Goal: Find specific page/section: Find specific page/section

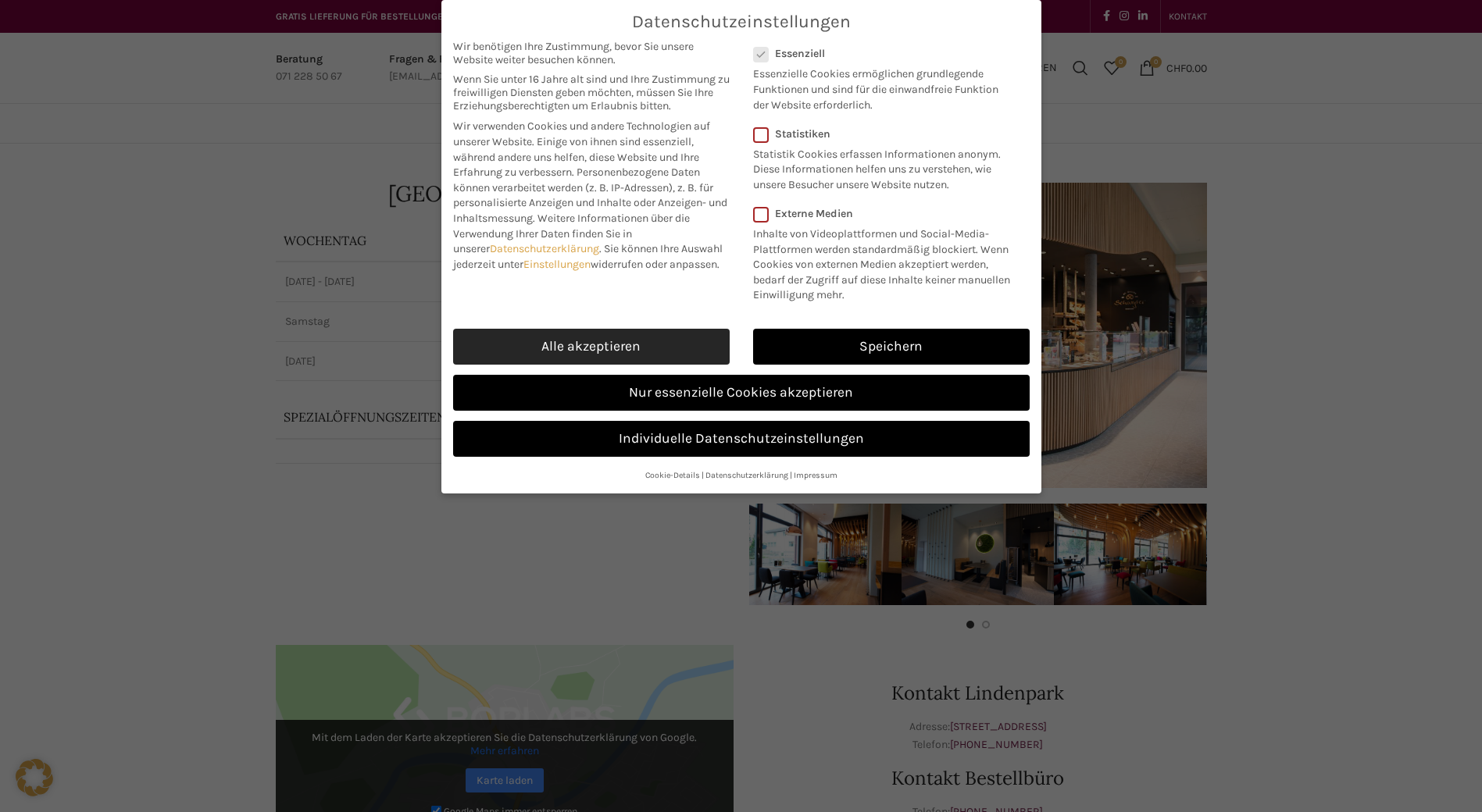
click at [564, 351] on link "Alle akzeptieren" at bounding box center [591, 347] width 277 height 36
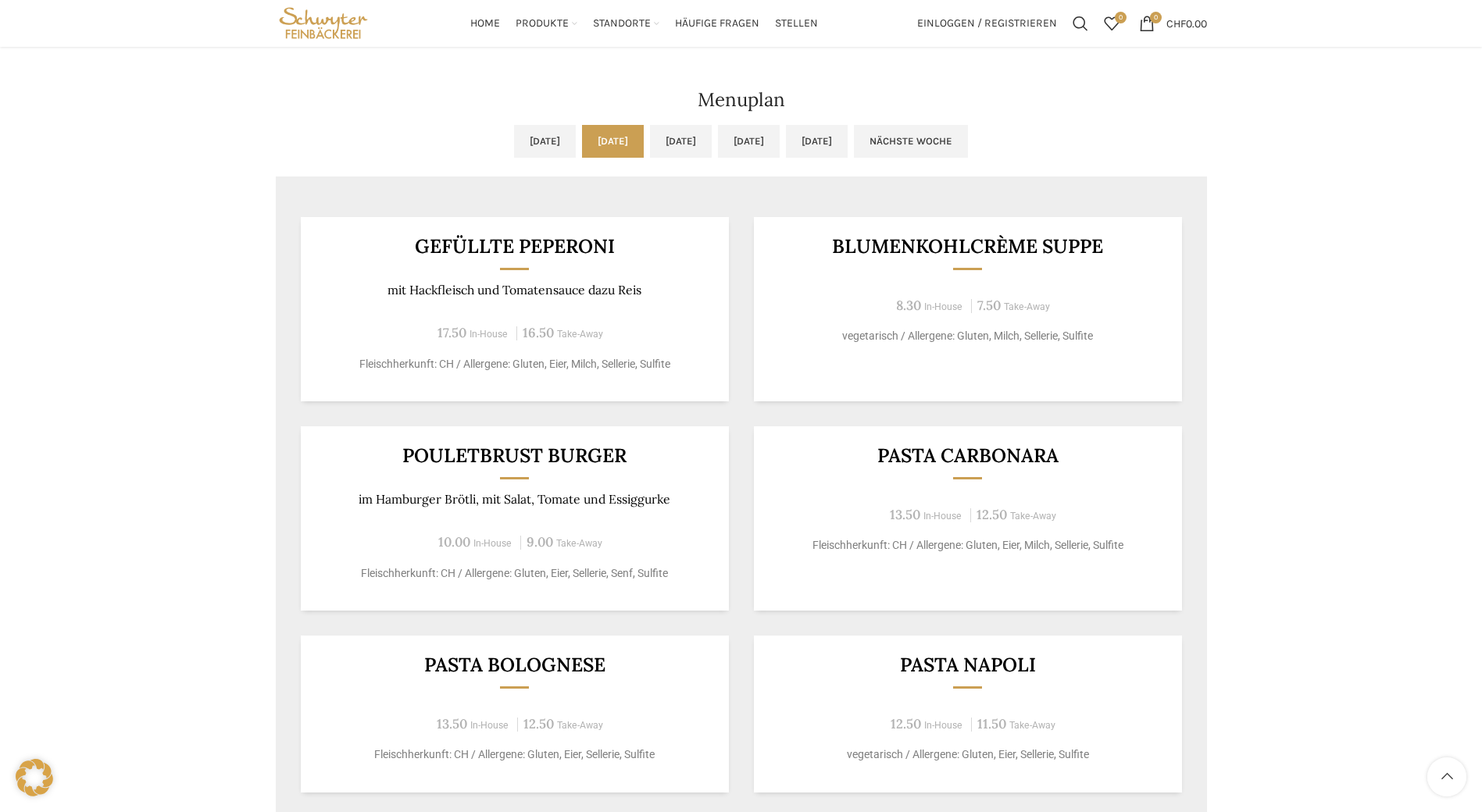
scroll to position [780, 0]
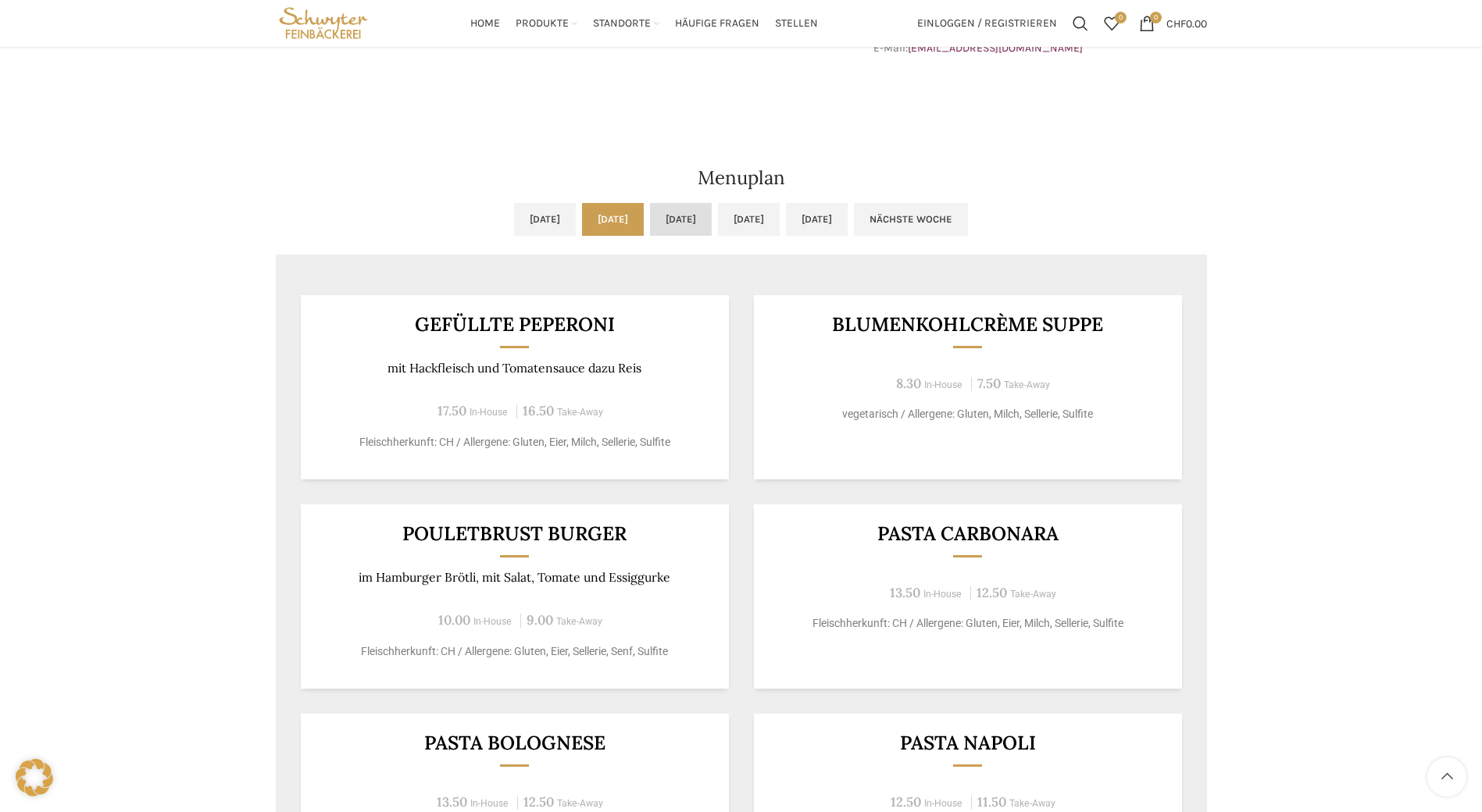
click at [704, 227] on link "Mi, [DATE]" at bounding box center [680, 219] width 61 height 33
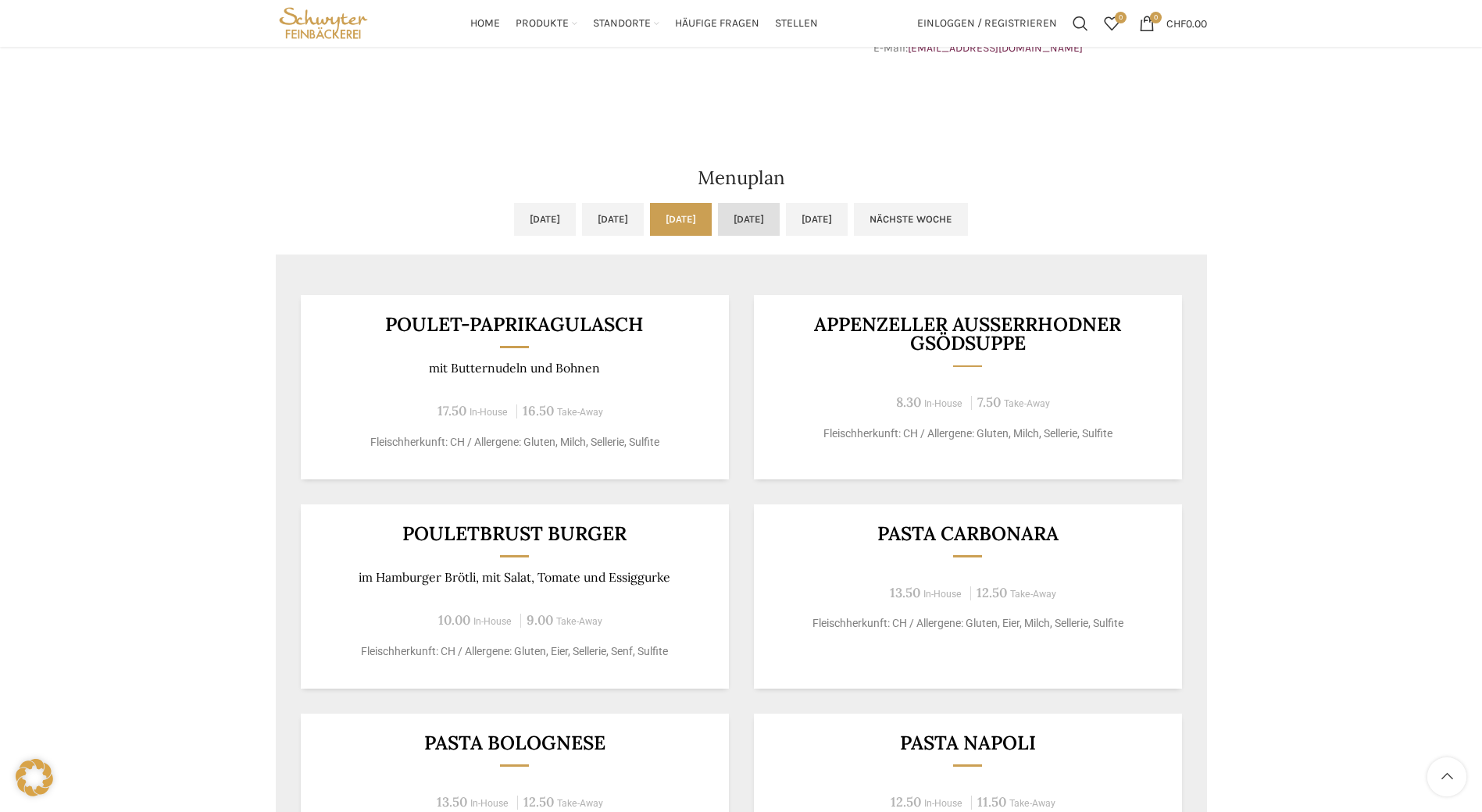
click at [767, 223] on link "Do, [DATE]" at bounding box center [748, 219] width 61 height 33
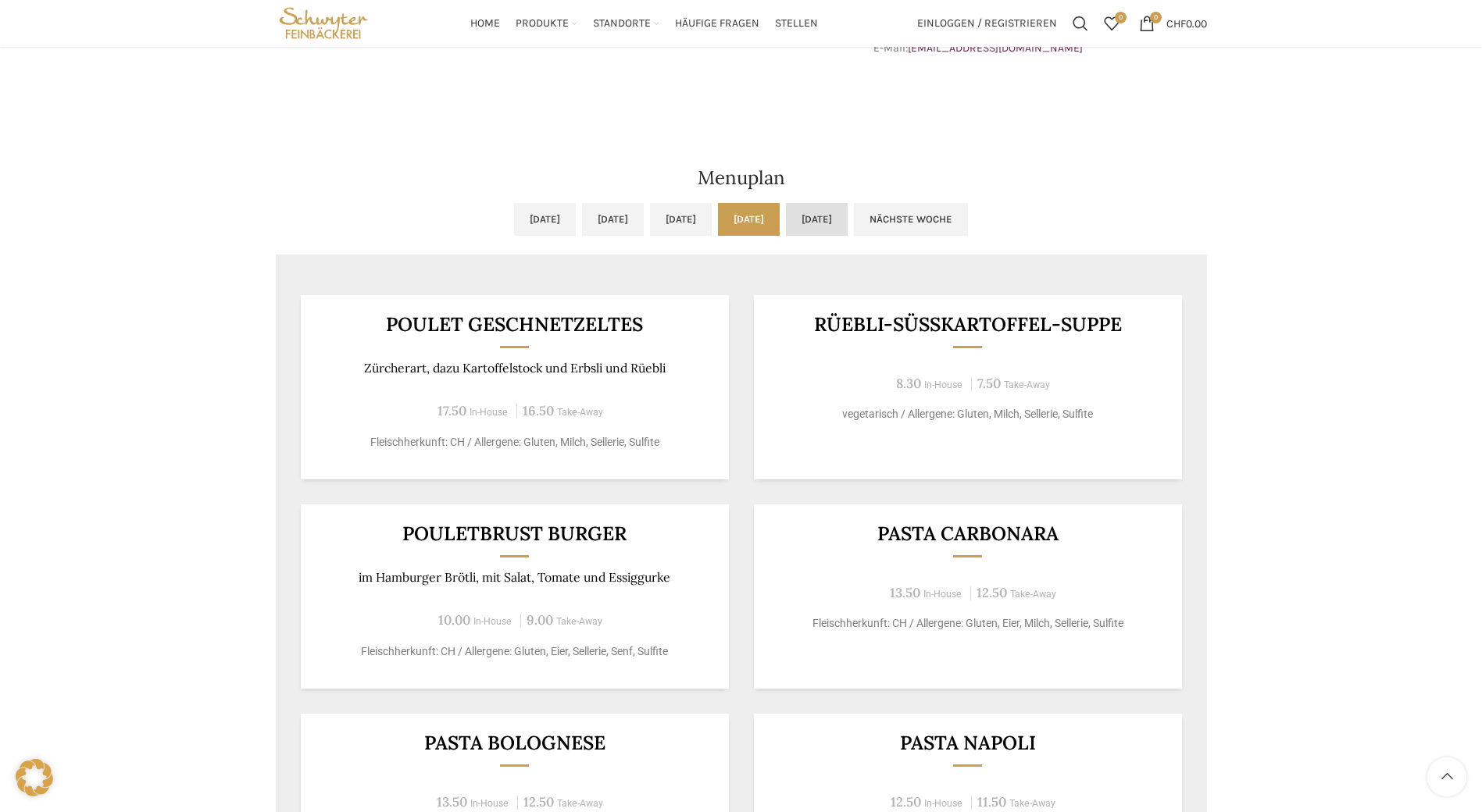
click at [848, 230] on link "[DATE]" at bounding box center [817, 219] width 61 height 33
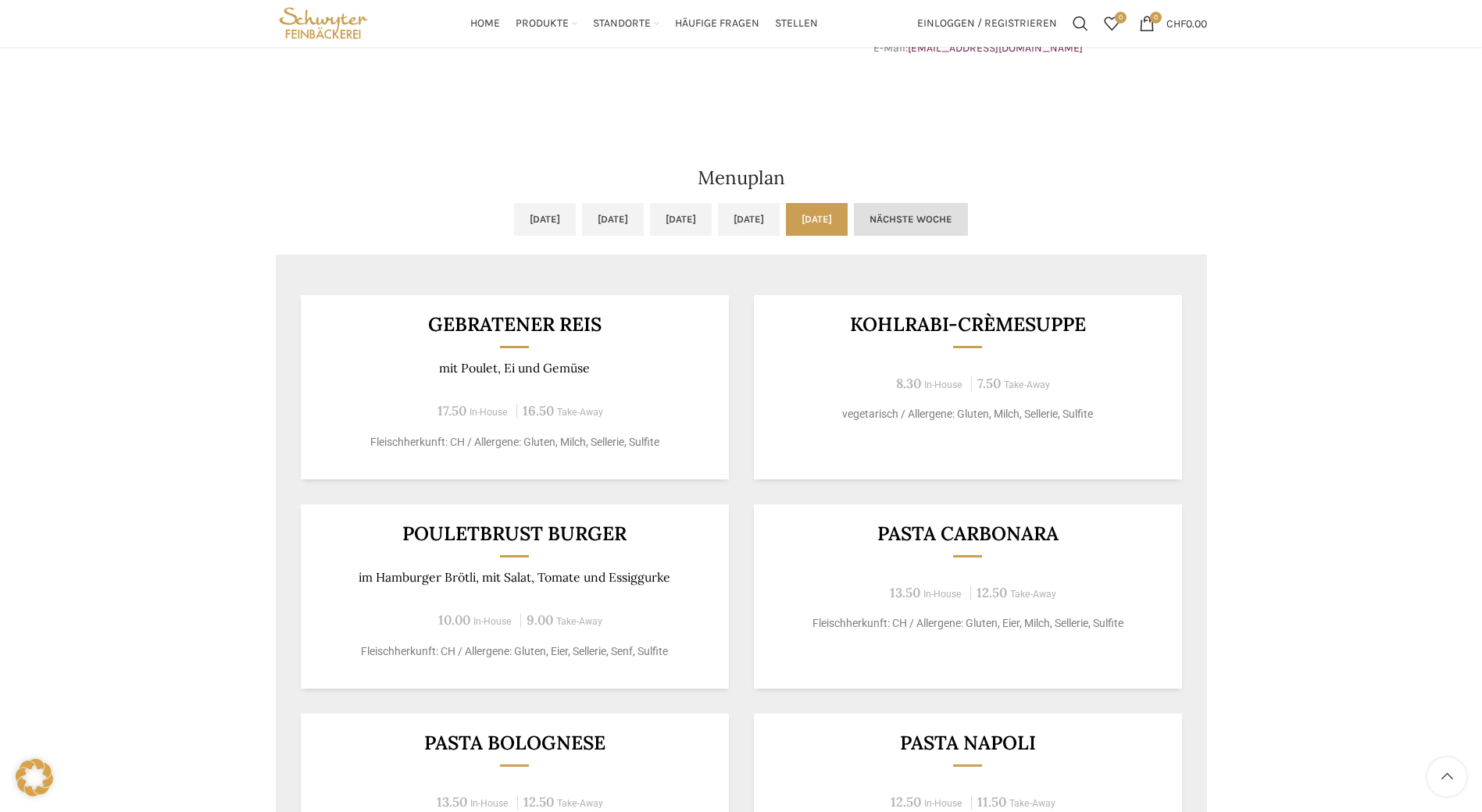
click at [968, 231] on link "Nächste Woche" at bounding box center [911, 219] width 114 height 33
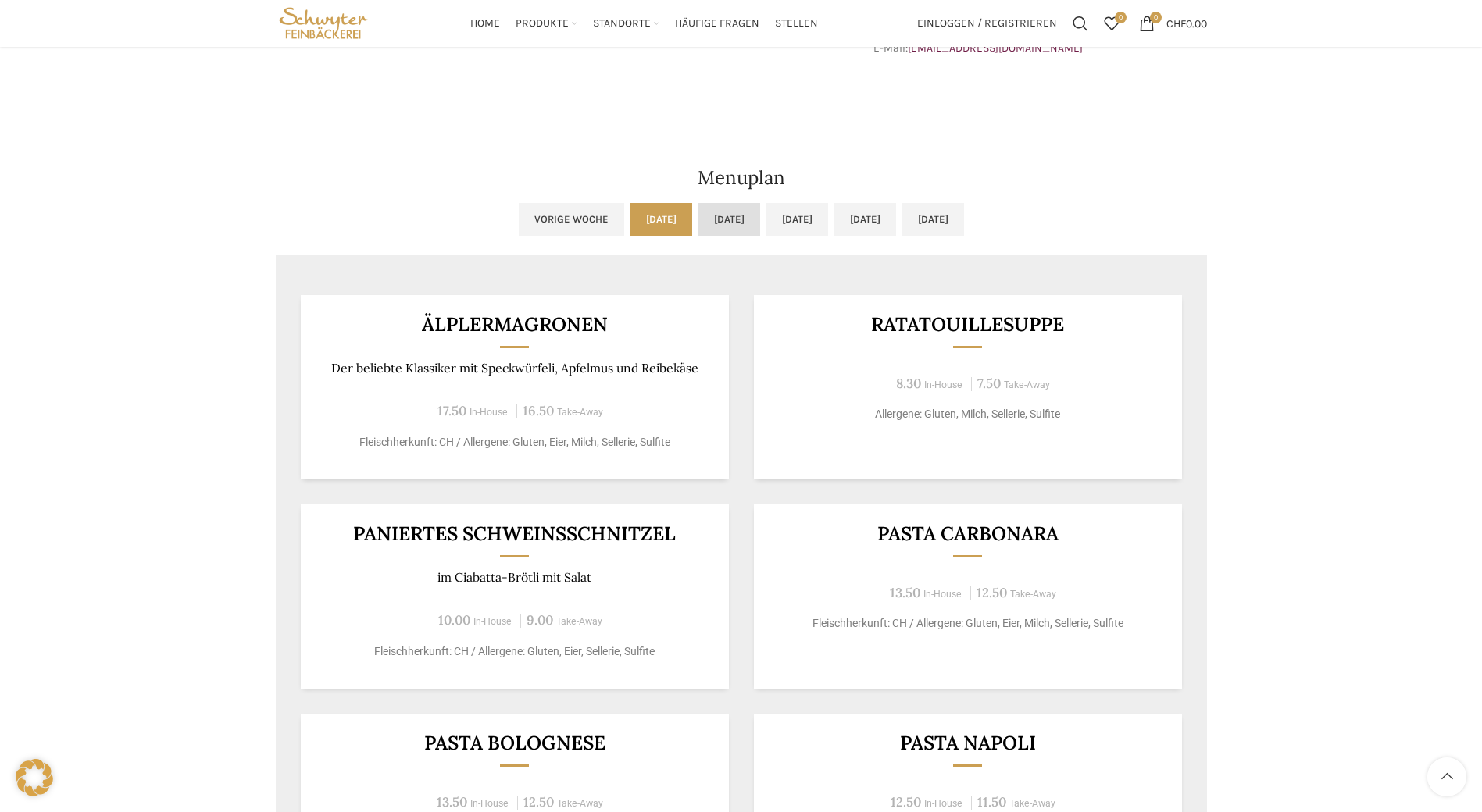
click at [699, 229] on link "Di, [DATE]" at bounding box center [729, 219] width 61 height 33
click at [805, 219] on link "Mi, [DATE]" at bounding box center [797, 219] width 61 height 33
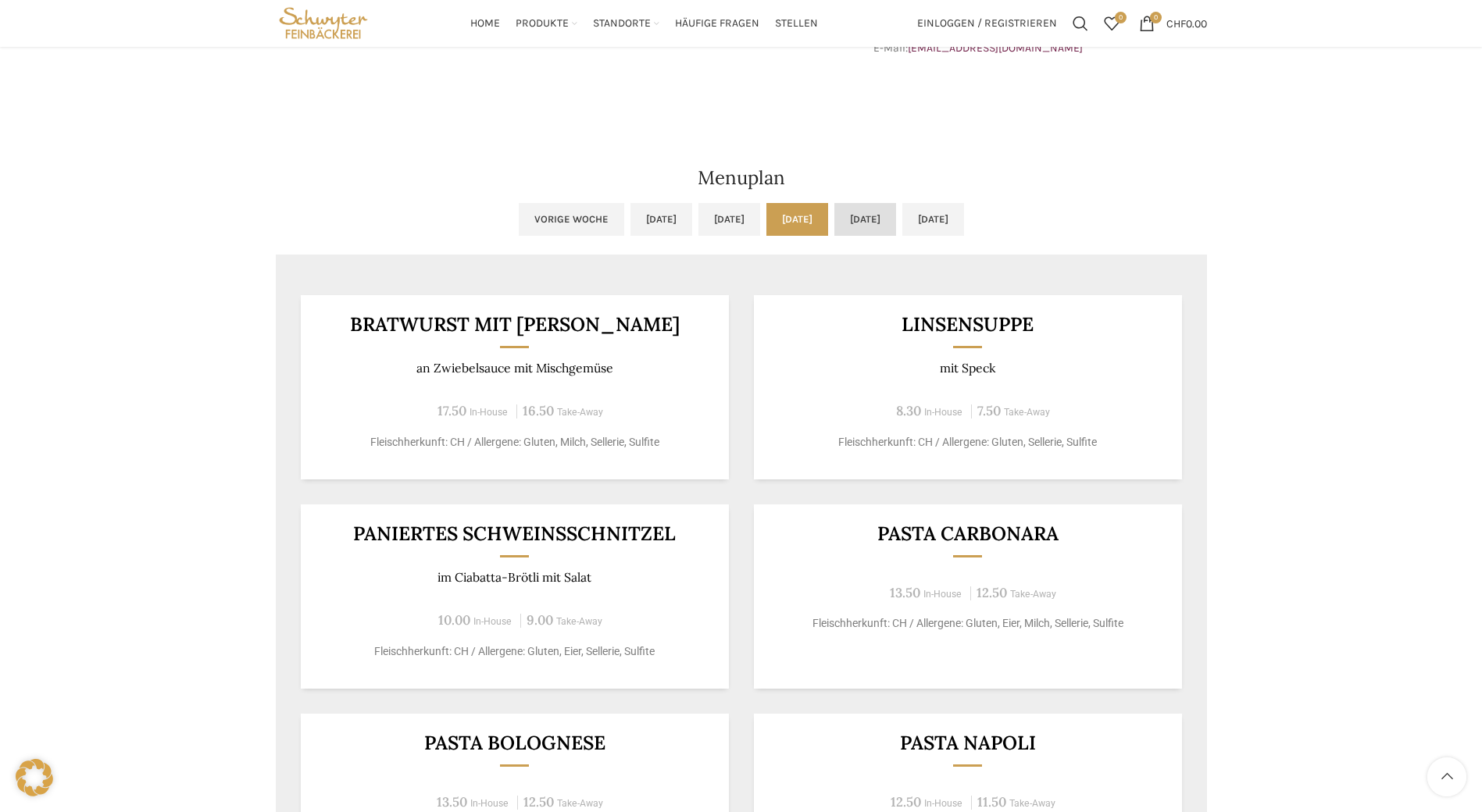
click at [878, 233] on link "Do, [DATE]" at bounding box center [865, 219] width 61 height 33
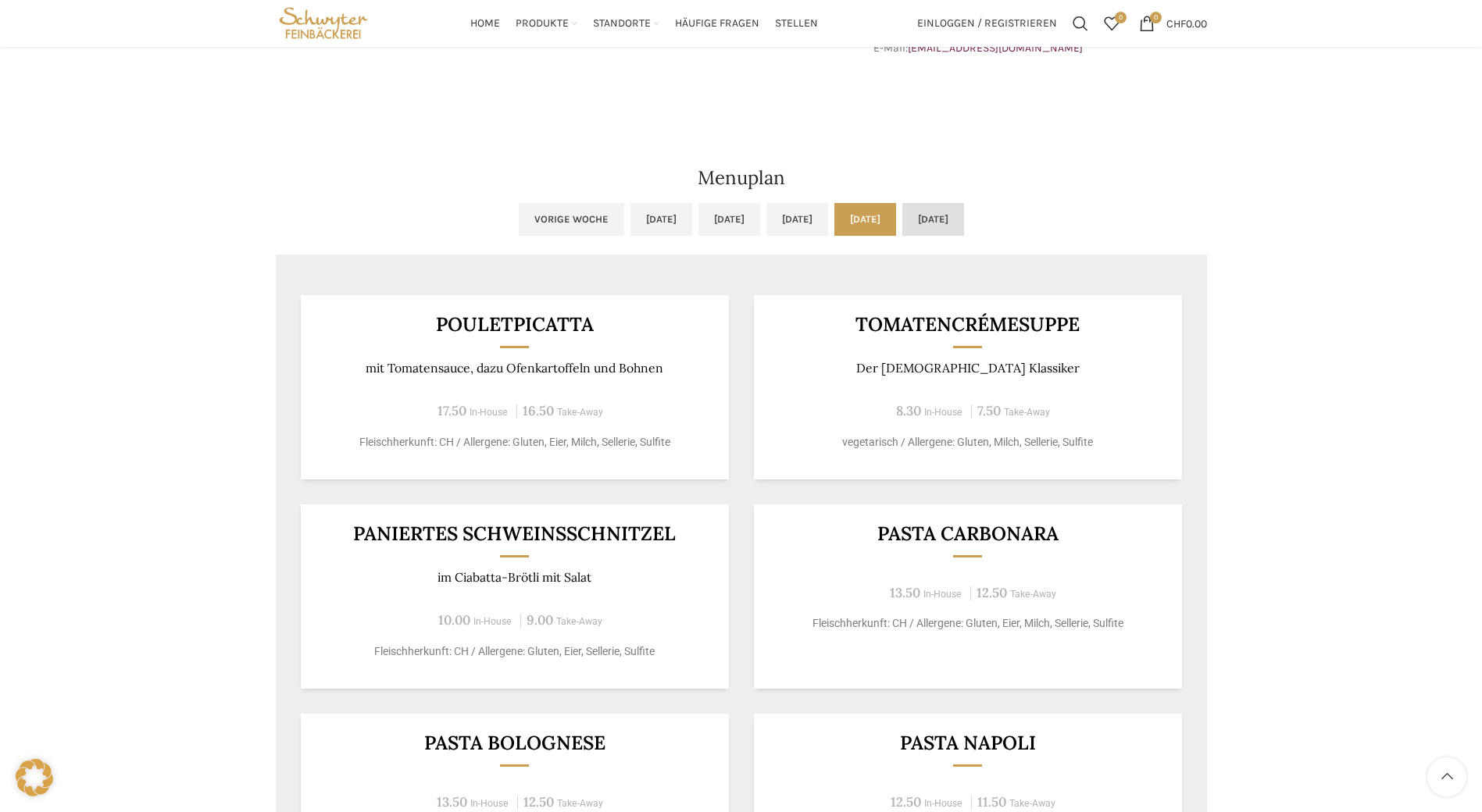
click at [964, 229] on link "[DATE]" at bounding box center [933, 219] width 61 height 33
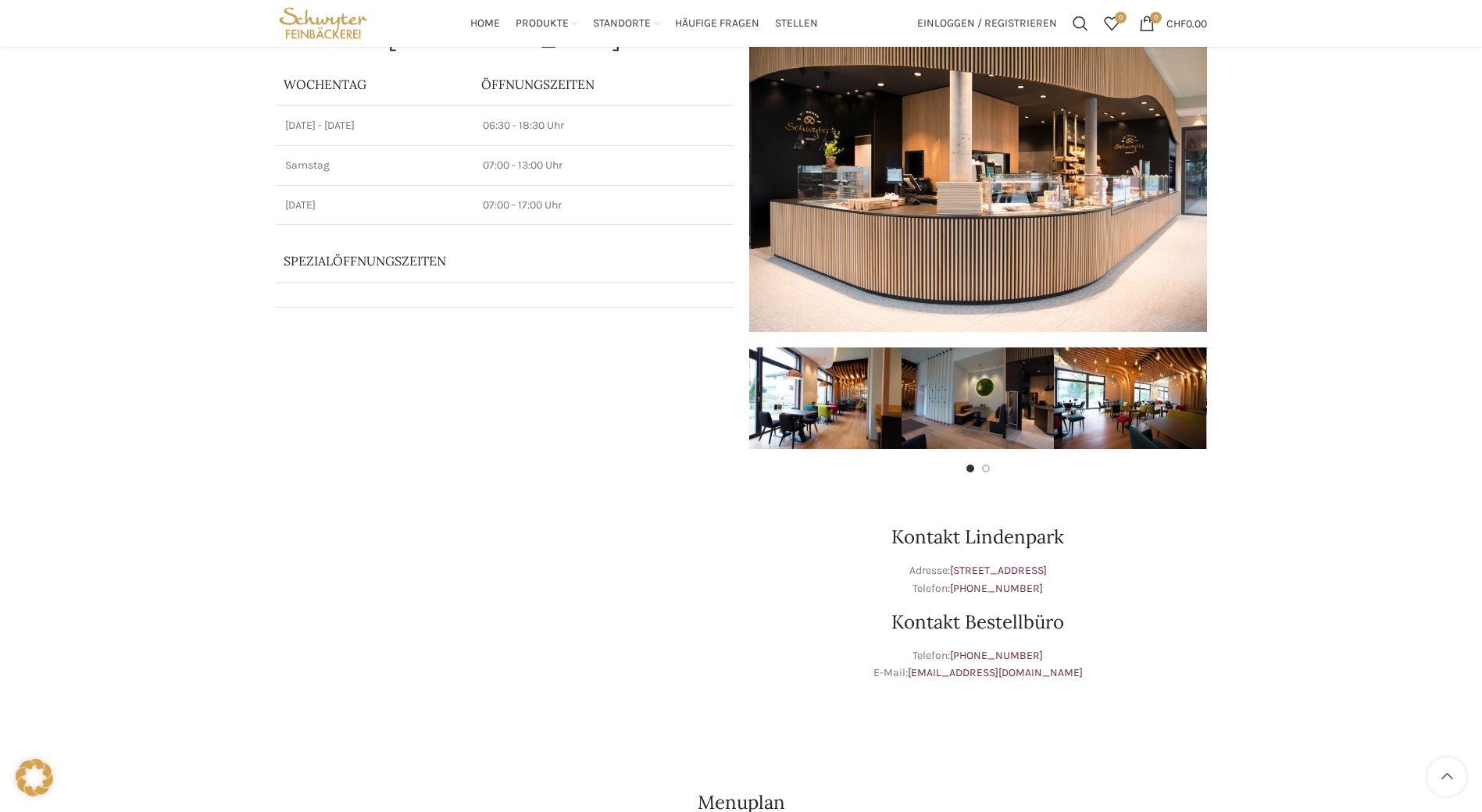
scroll to position [0, 0]
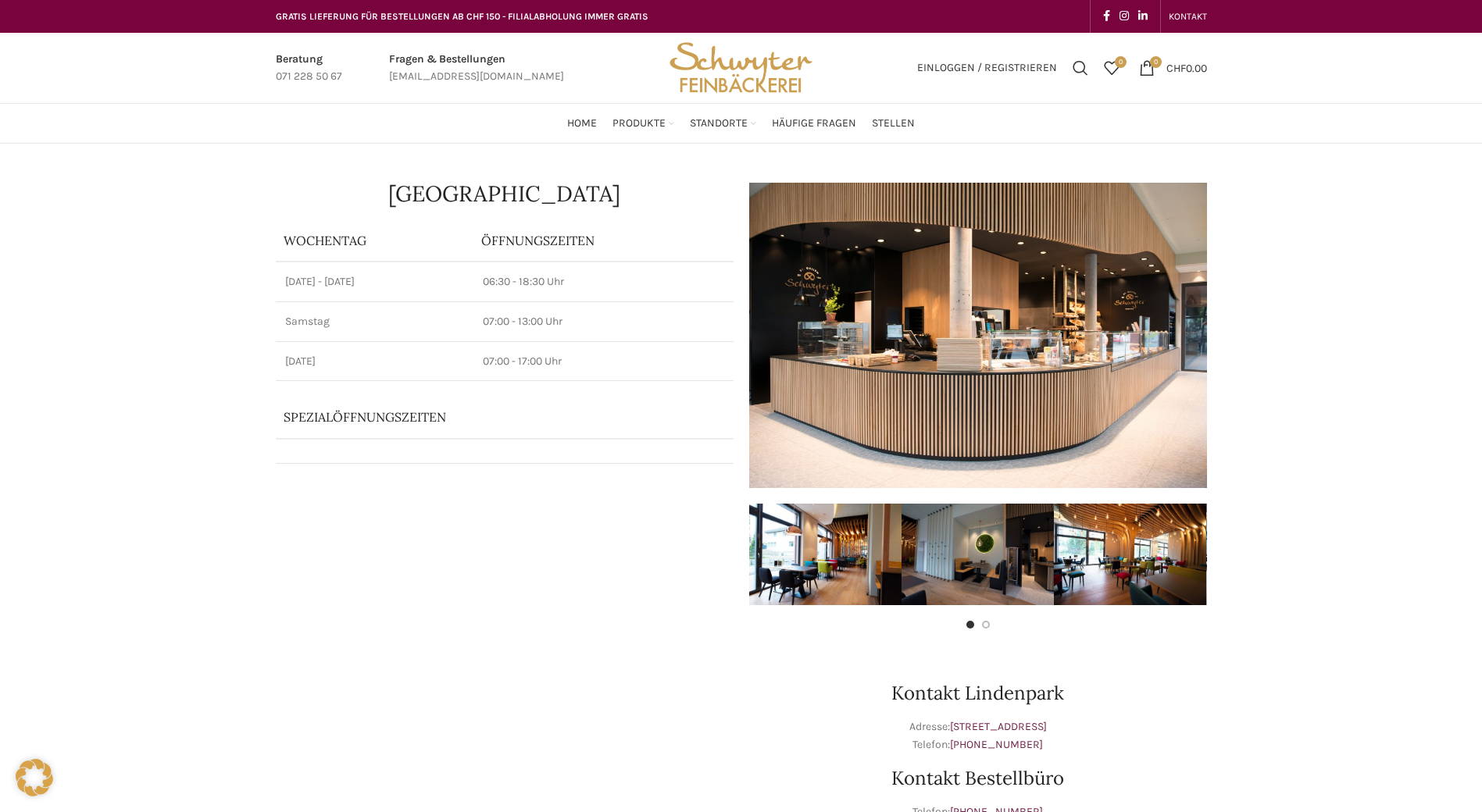
drag, startPoint x: 134, startPoint y: 776, endPoint x: 12, endPoint y: 775, distance: 122.0
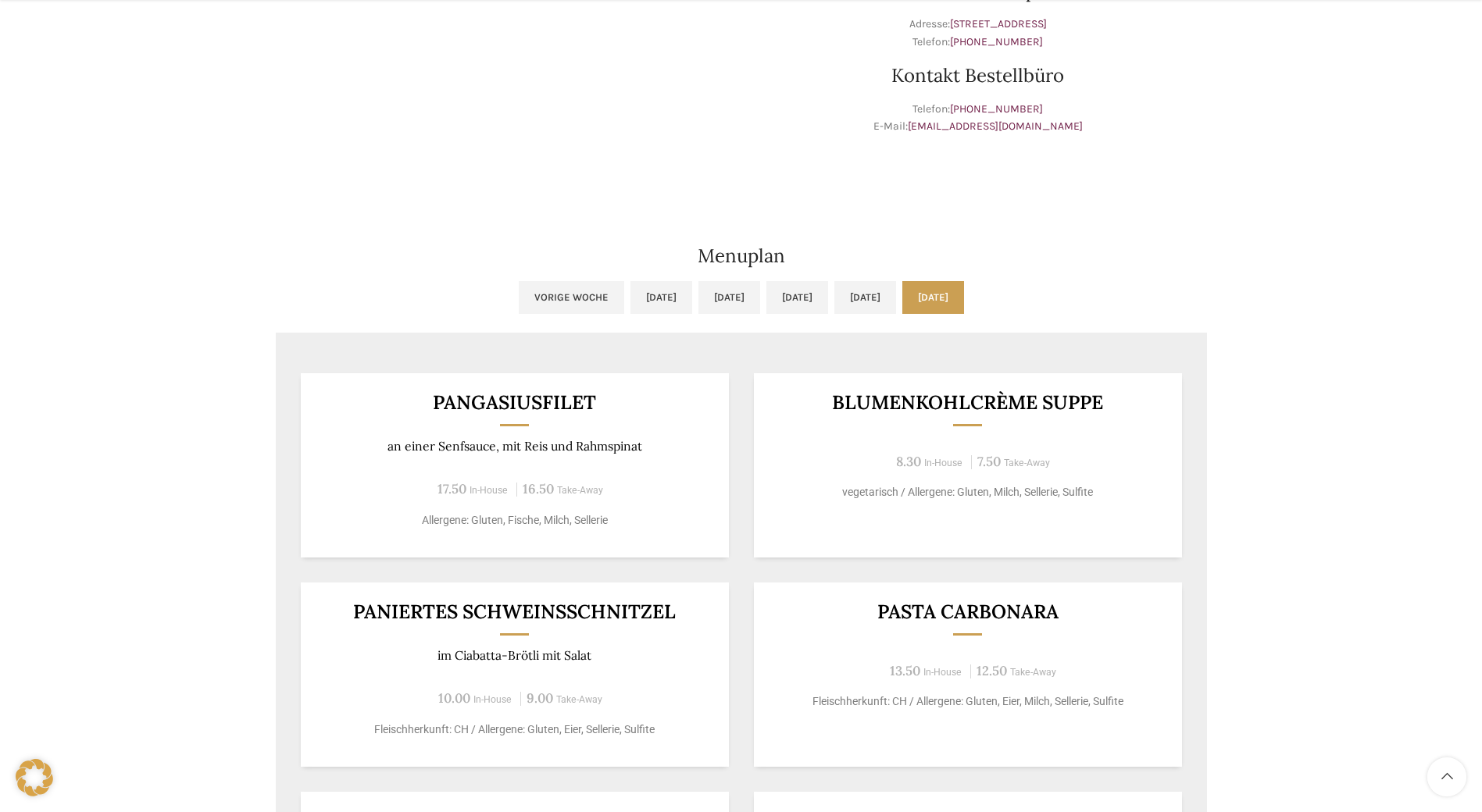
scroll to position [859, 0]
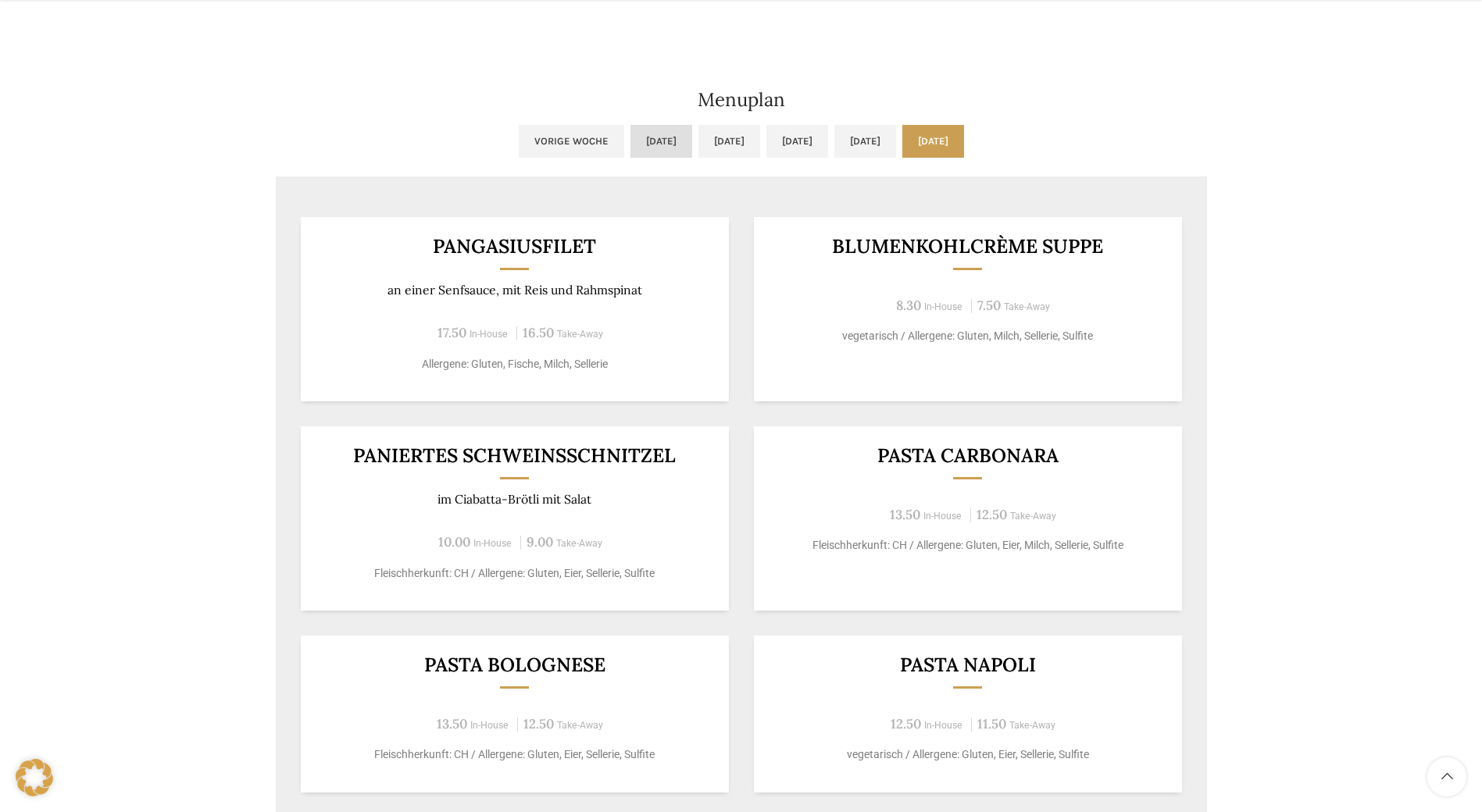
click at [631, 142] on link "[DATE]" at bounding box center [661, 141] width 61 height 33
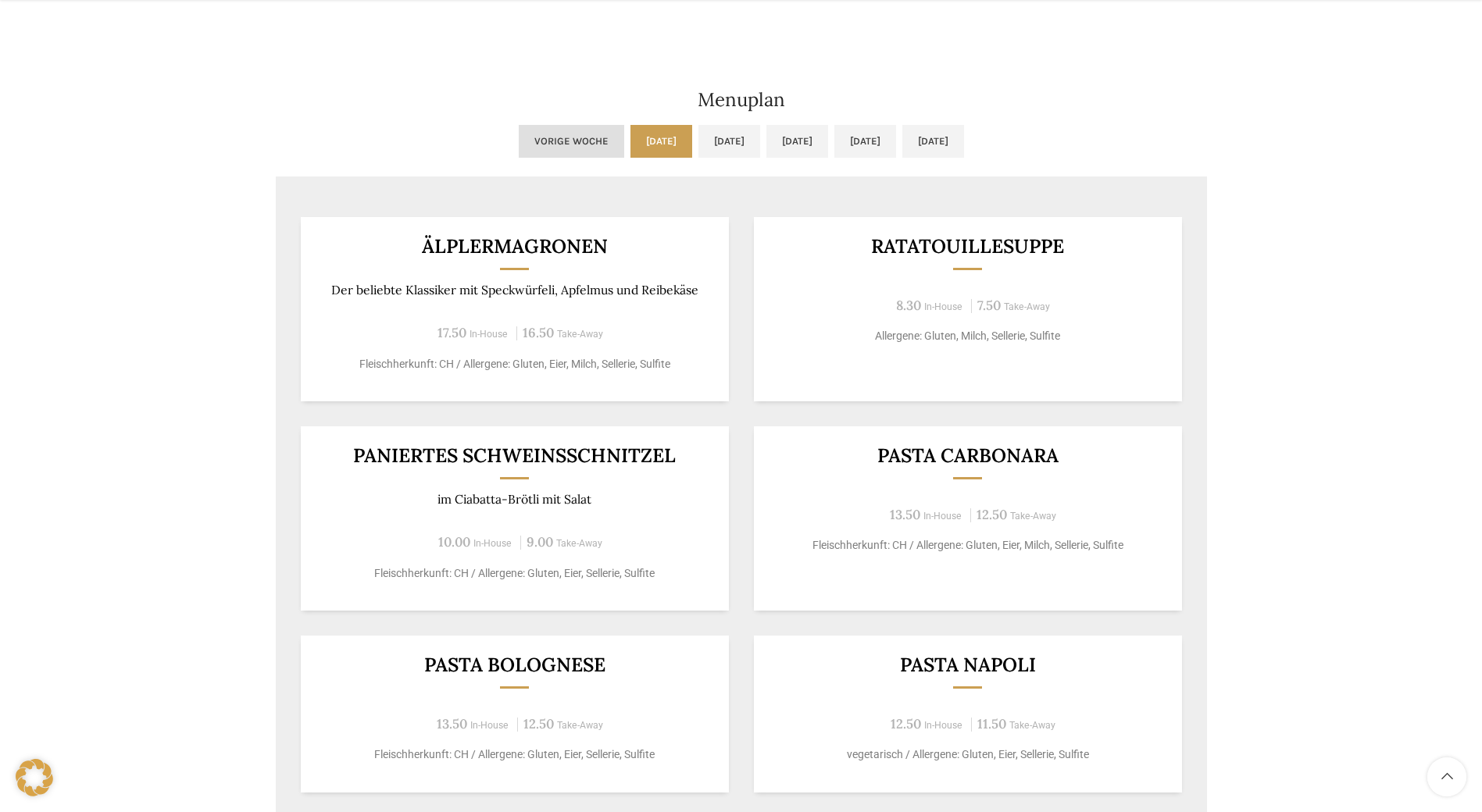
click at [521, 144] on link "Vorige Woche" at bounding box center [571, 141] width 106 height 33
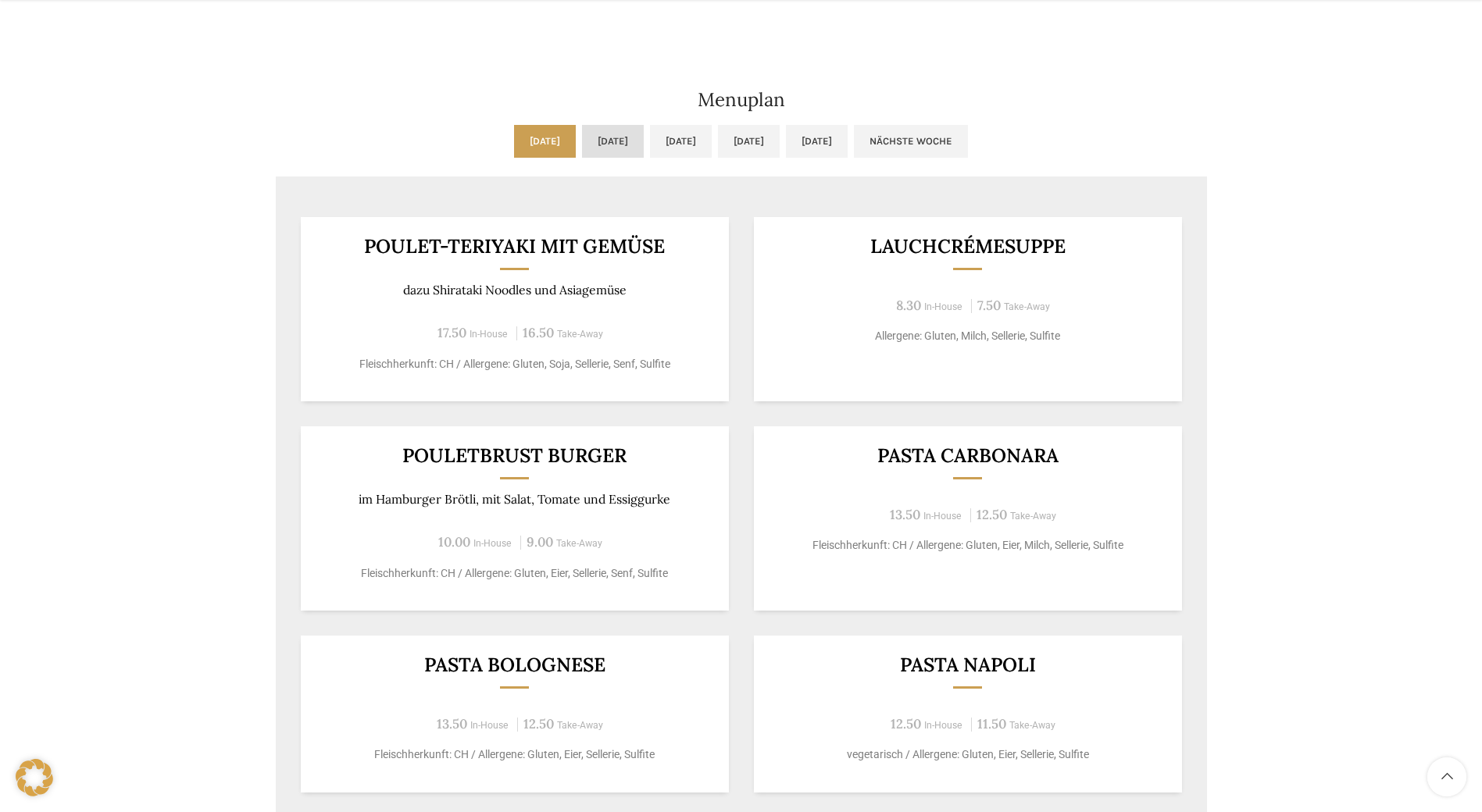
click at [587, 144] on link "Di, [DATE]" at bounding box center [613, 141] width 61 height 33
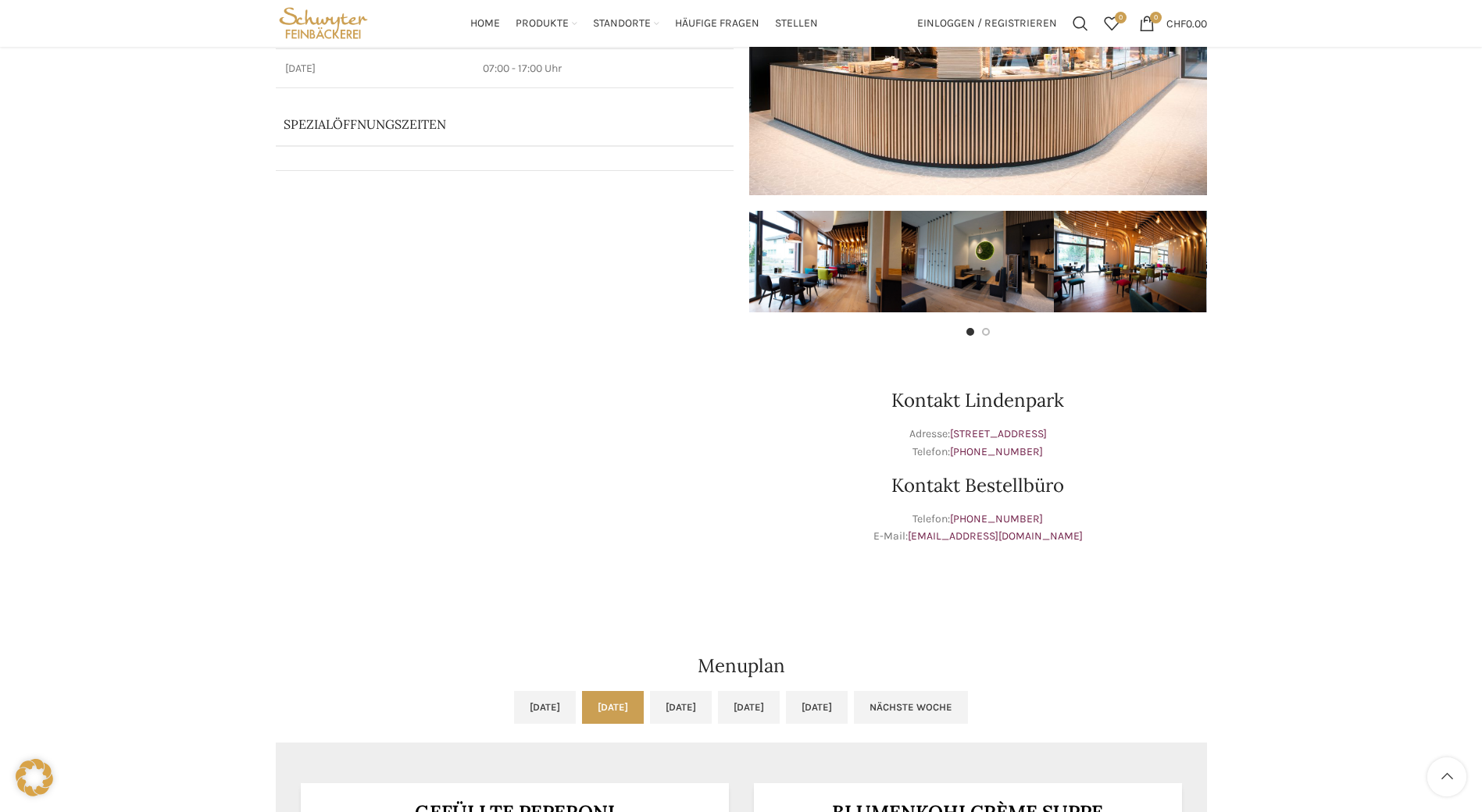
scroll to position [59, 0]
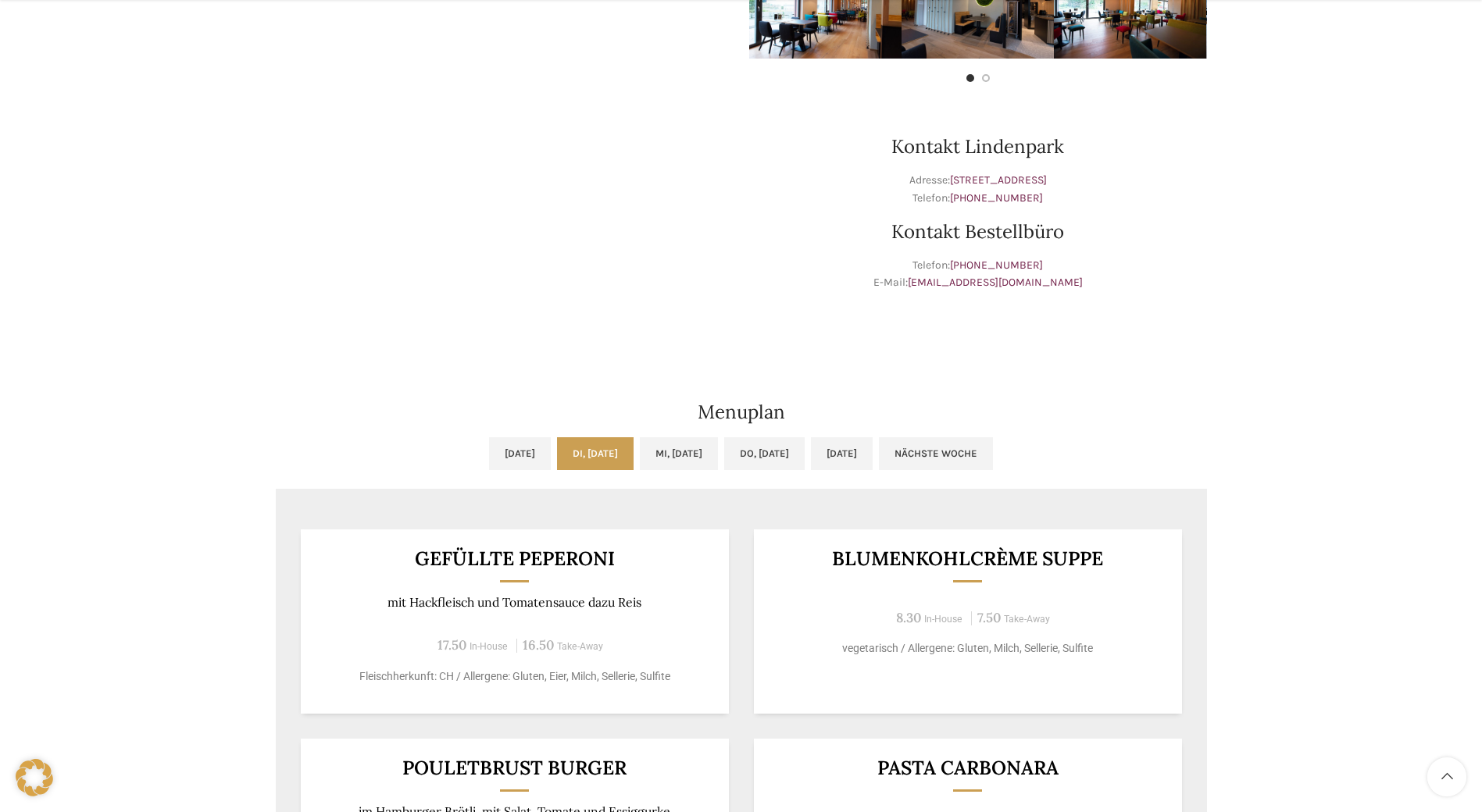
scroll to position [780, 0]
